Goal: Information Seeking & Learning: Learn about a topic

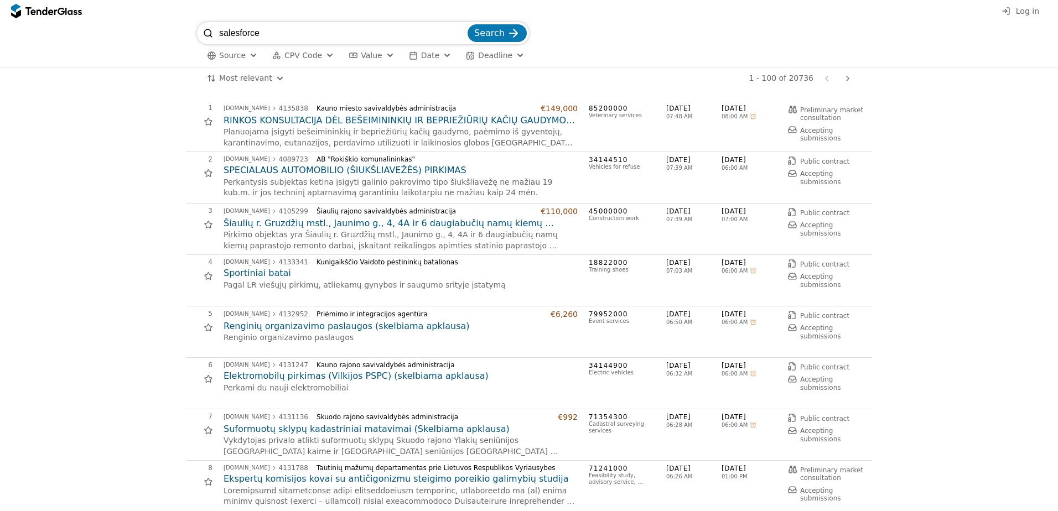
type input "salesforce"
click at [467, 24] on button "Search" at bounding box center [496, 33] width 59 height 18
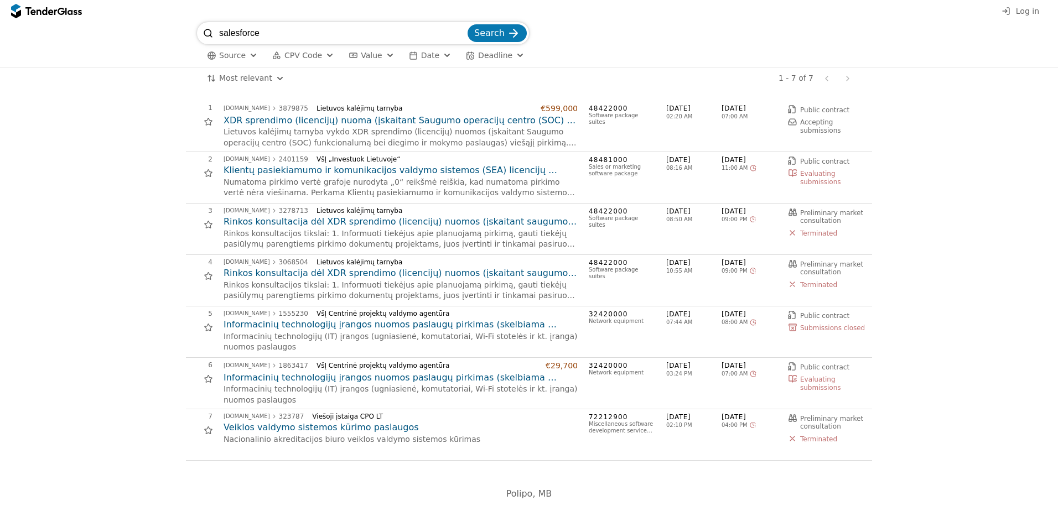
type input "salesforce"
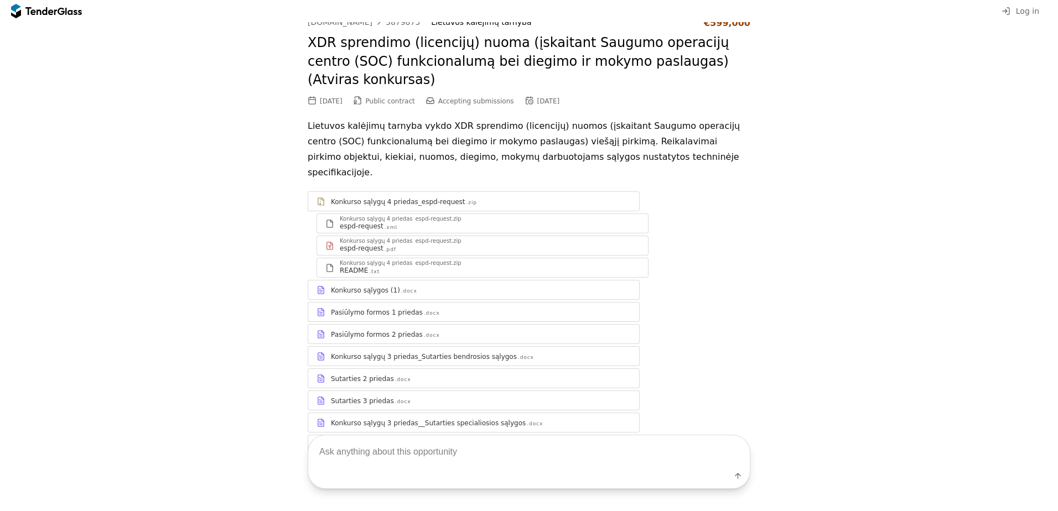
scroll to position [50, 0]
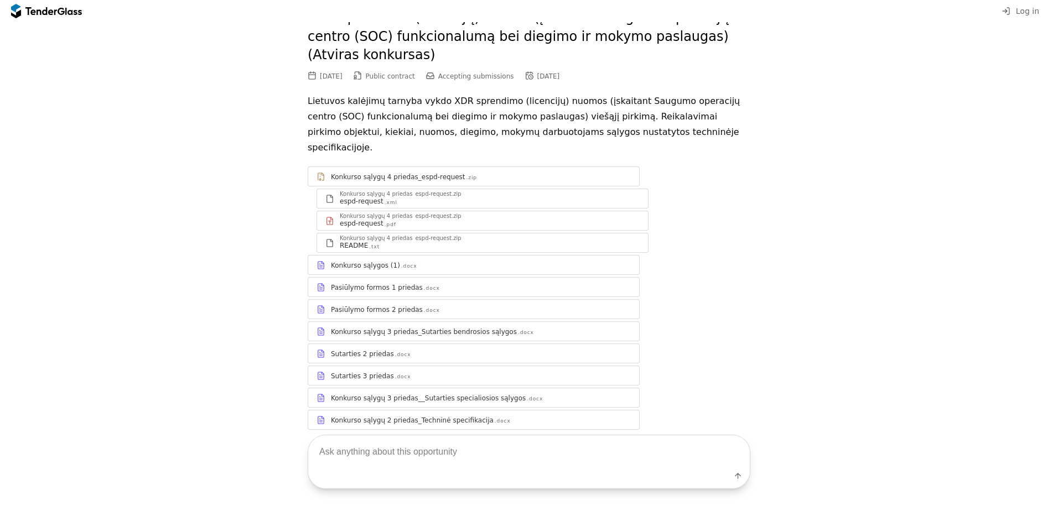
click at [379, 261] on div "Konkurso sąlygos (1)" at bounding box center [365, 265] width 69 height 9
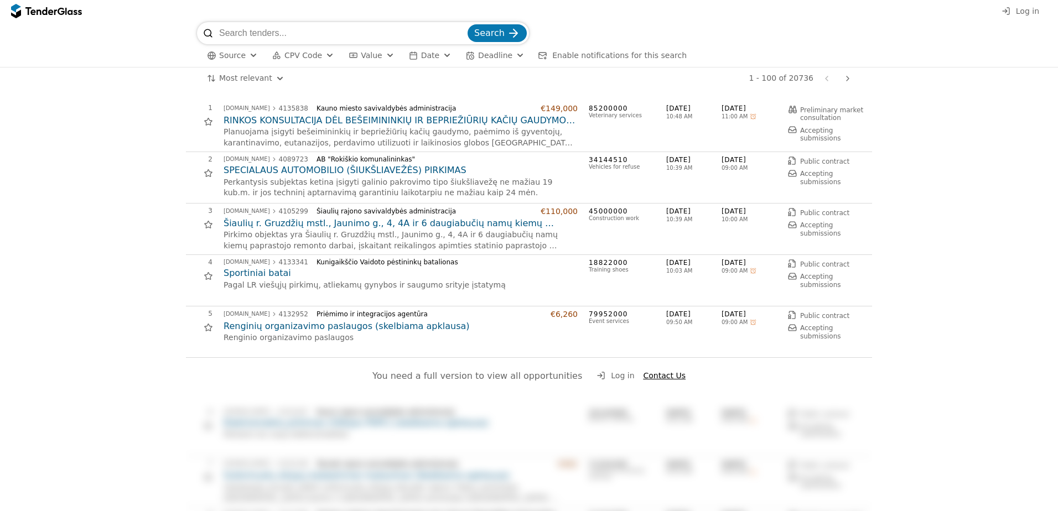
click at [269, 35] on input "search" at bounding box center [342, 33] width 246 height 22
type input "m"
type input "CRM"
click at [467, 24] on button "Search" at bounding box center [496, 33] width 59 height 18
click at [511, 34] on div "submit" at bounding box center [513, 33] width 43 height 43
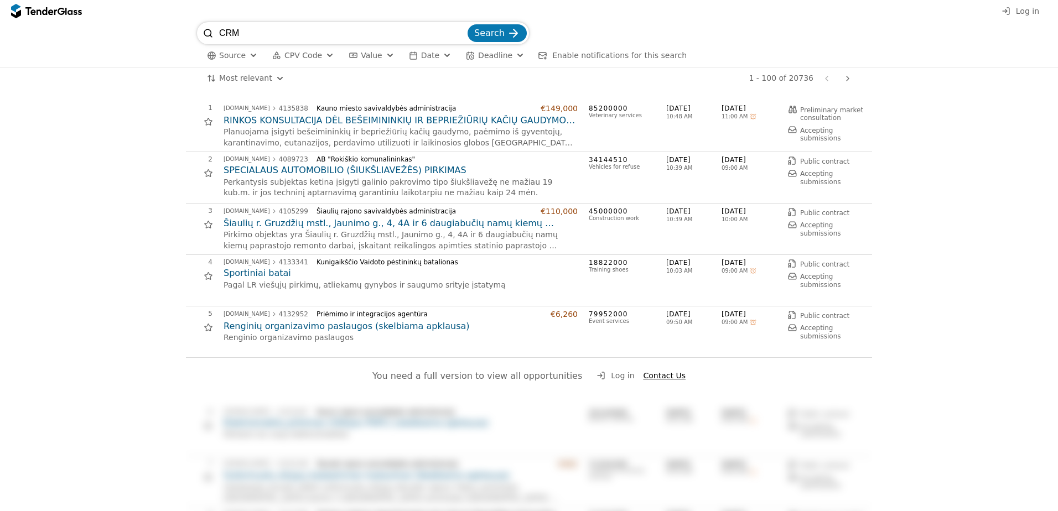
click at [487, 35] on span "Search" at bounding box center [489, 33] width 30 height 11
click at [247, 31] on input "CRM" at bounding box center [342, 33] width 246 height 22
click at [467, 24] on button "Search" at bounding box center [496, 33] width 59 height 18
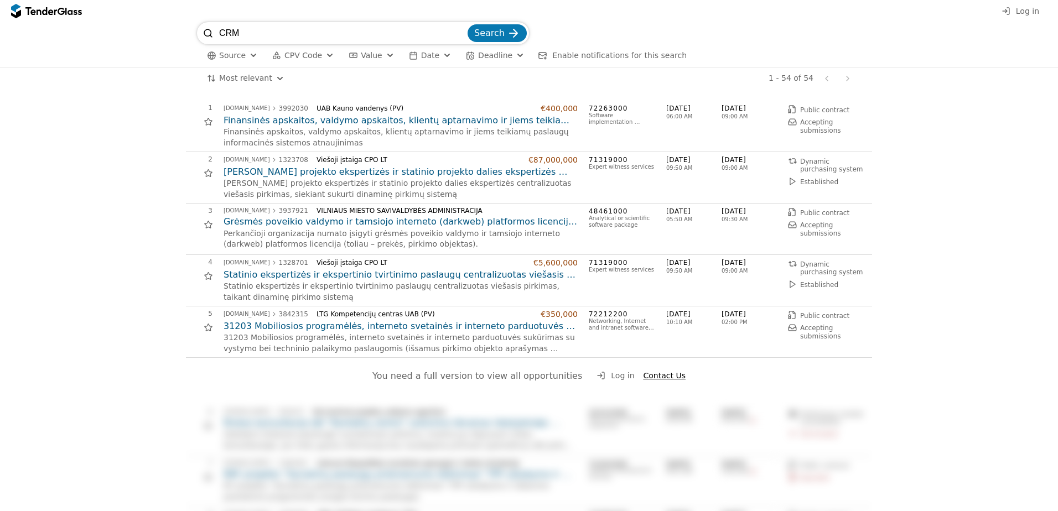
drag, startPoint x: 240, startPoint y: 33, endPoint x: 47, endPoint y: 56, distance: 194.0
click at [122, 45] on div "CRM Search Source CPV Code Type Buyer Value Date Deadline Enable notifications …" at bounding box center [529, 44] width 1047 height 45
type input "k"
type input "Klientų valdymo"
click at [467, 24] on button "Search" at bounding box center [496, 33] width 59 height 18
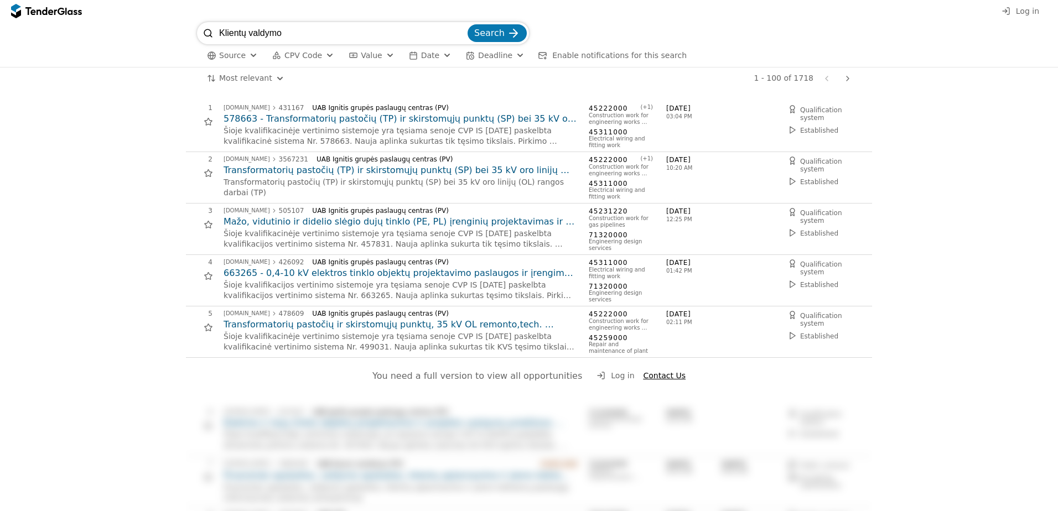
click at [324, 29] on input "Klientų valdymo" at bounding box center [342, 33] width 246 height 22
type input "Klientų valdymo sistema"
click at [467, 24] on button "Search" at bounding box center [496, 33] width 59 height 18
